Goal: Navigation & Orientation: Find specific page/section

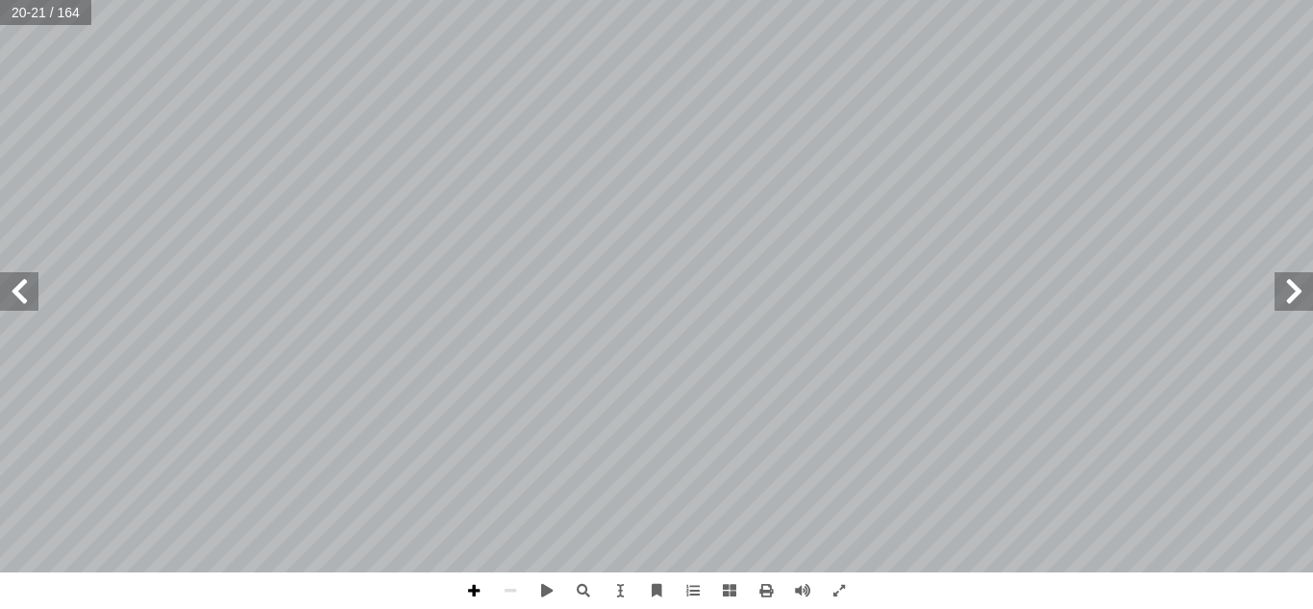
click at [465, 592] on span at bounding box center [474, 590] width 37 height 37
click at [506, 596] on span at bounding box center [510, 590] width 37 height 37
click at [841, 584] on span at bounding box center [839, 590] width 37 height 37
click at [834, 585] on span at bounding box center [839, 590] width 37 height 37
